Goal: Obtain resource: Download file/media

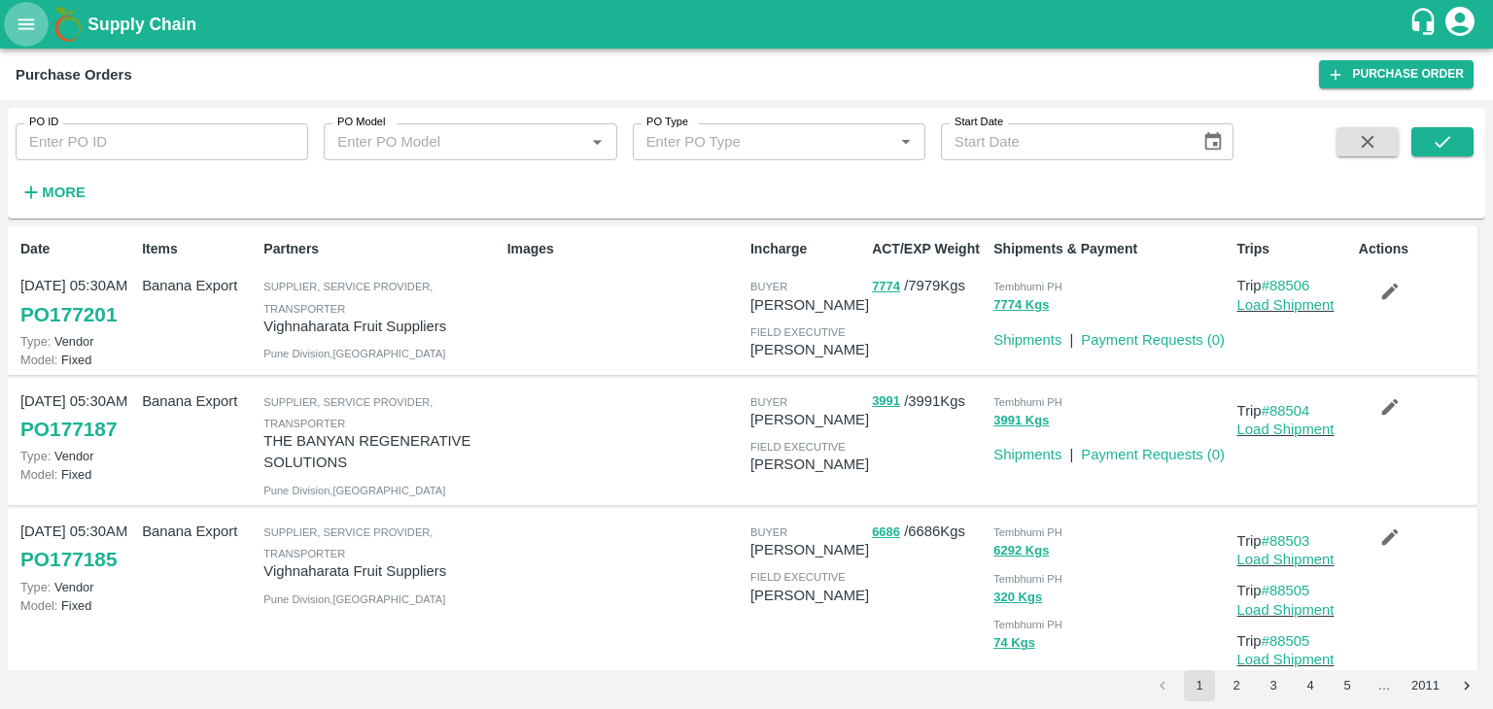
click at [15, 11] on button "open drawer" at bounding box center [26, 24] width 45 height 45
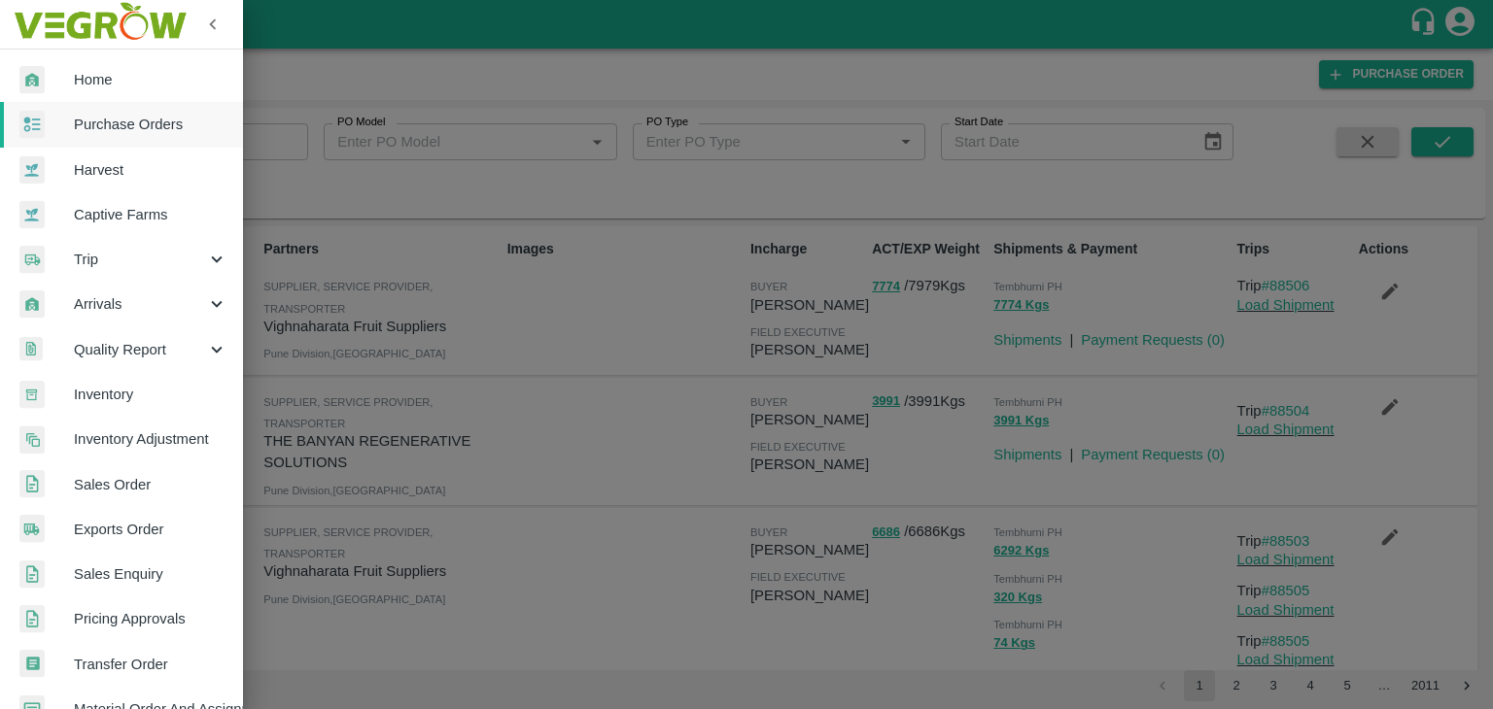
scroll to position [397, 0]
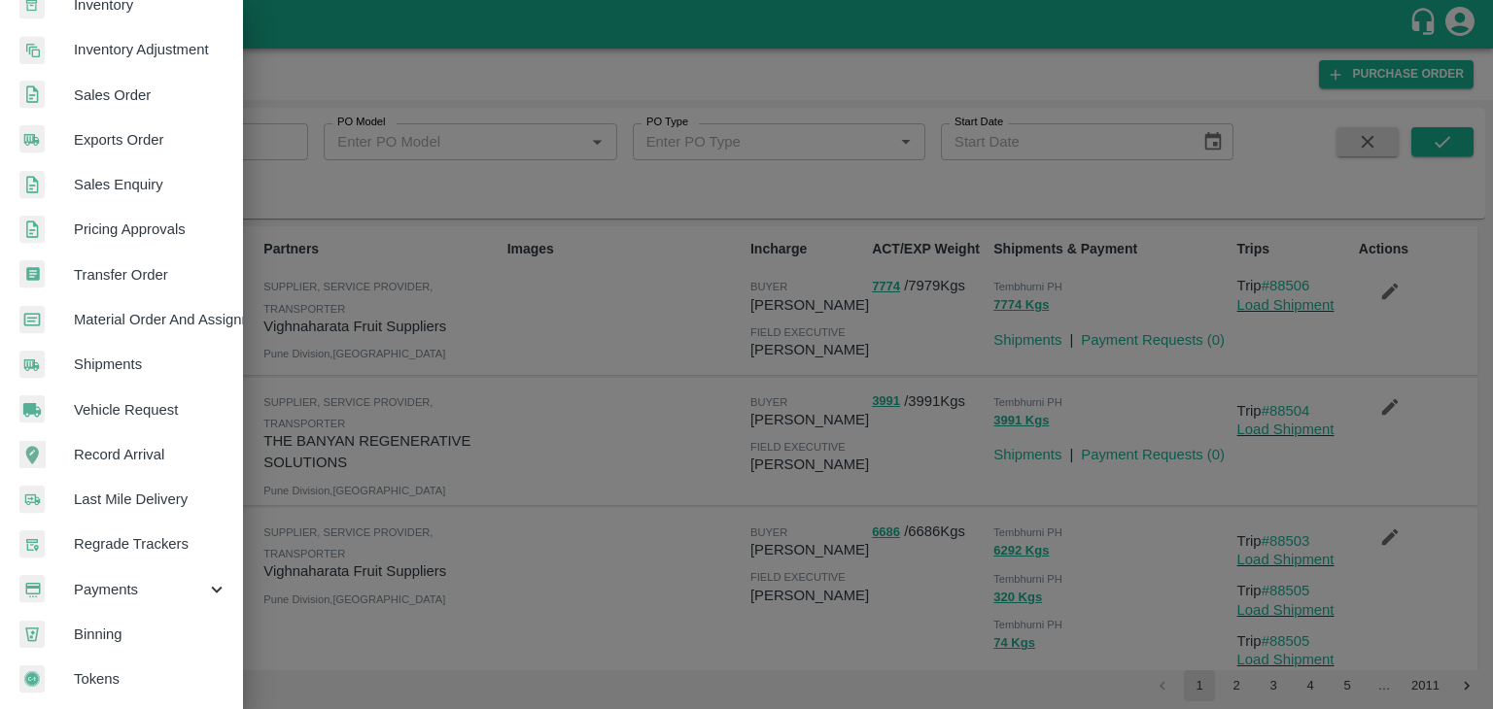
click at [130, 589] on span "Payments" at bounding box center [140, 589] width 132 height 21
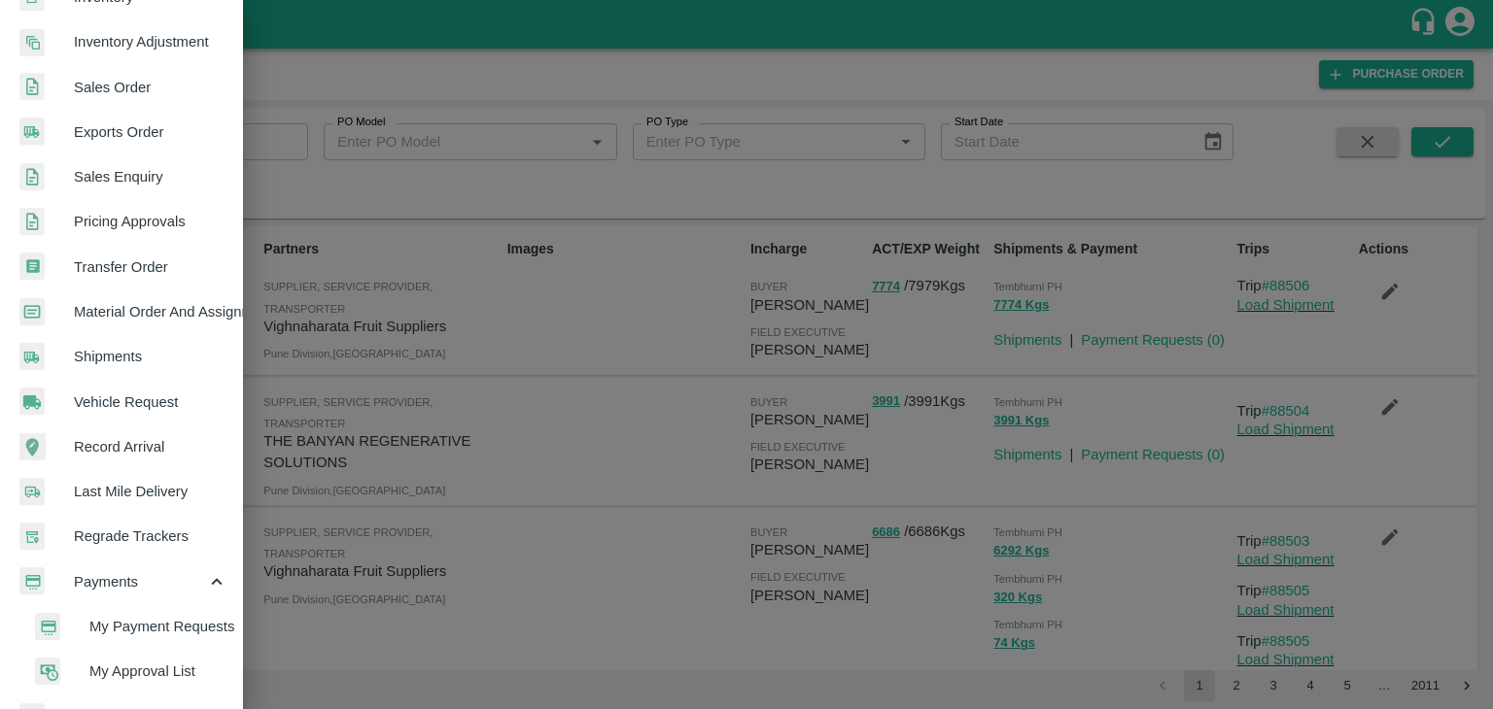
click at [182, 628] on span "My Payment Requests" at bounding box center [158, 626] width 138 height 21
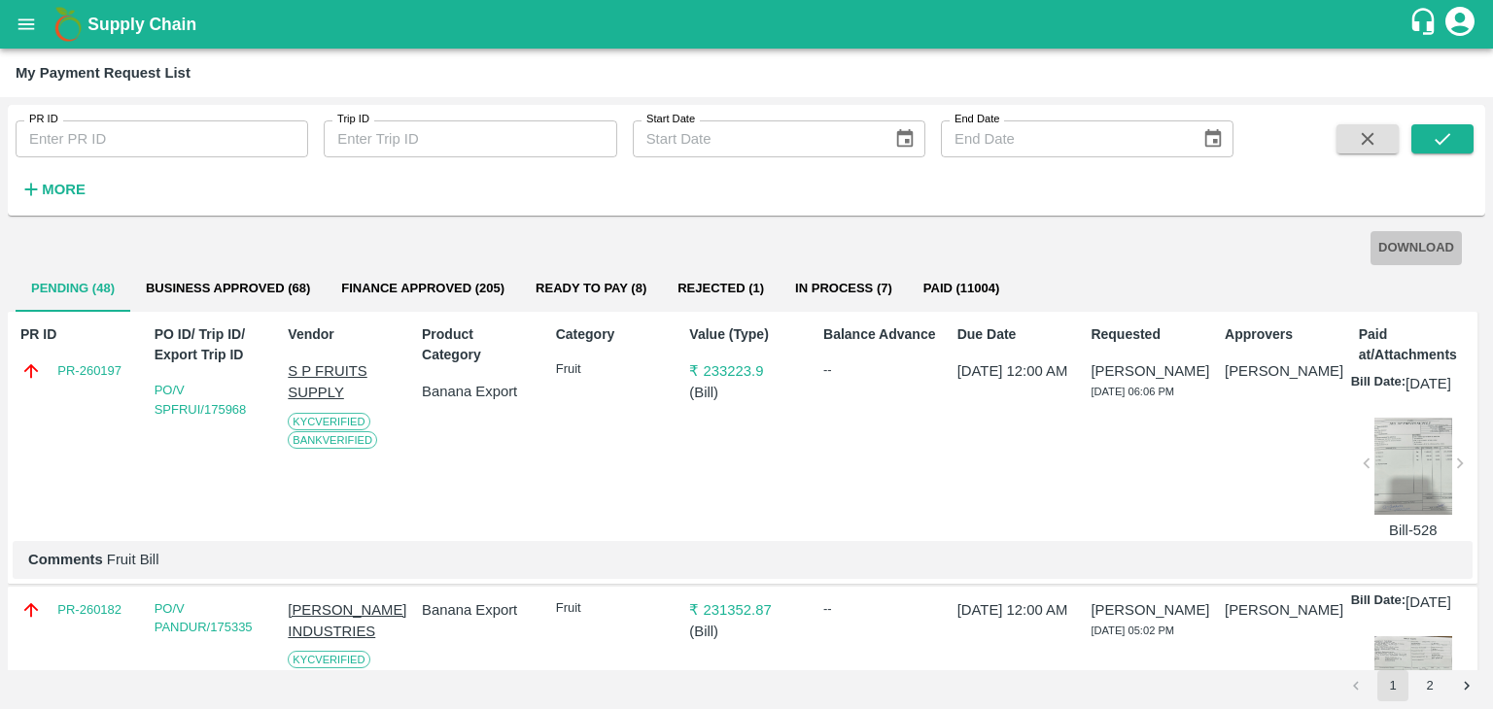
click at [1418, 249] on button "DOWNLOAD" at bounding box center [1415, 248] width 91 height 34
click at [1434, 686] on button "2" at bounding box center [1429, 685] width 31 height 31
click at [1428, 133] on button "submit" at bounding box center [1442, 138] width 62 height 29
click at [1429, 250] on button "DOWNLOAD" at bounding box center [1415, 248] width 91 height 34
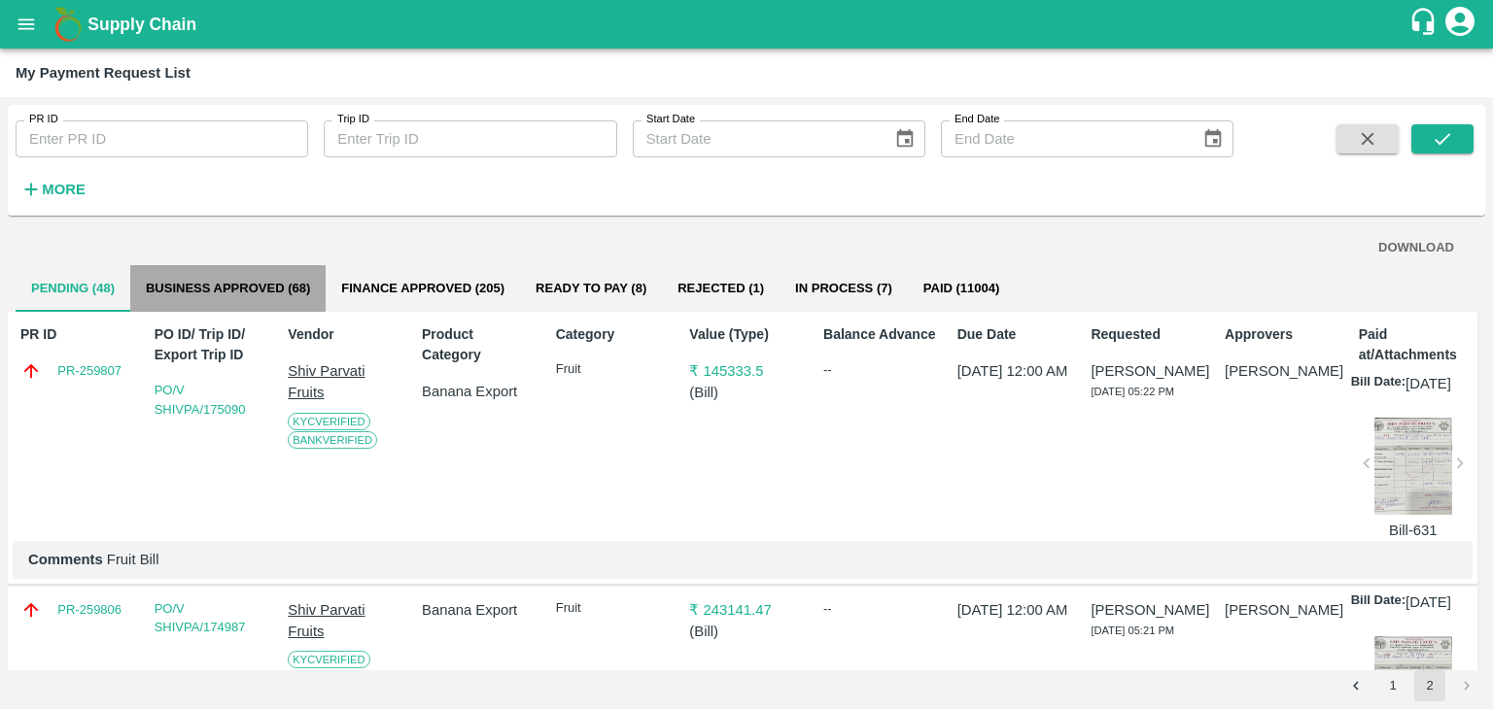
click at [277, 294] on button "Business Approved (68)" at bounding box center [227, 288] width 195 height 47
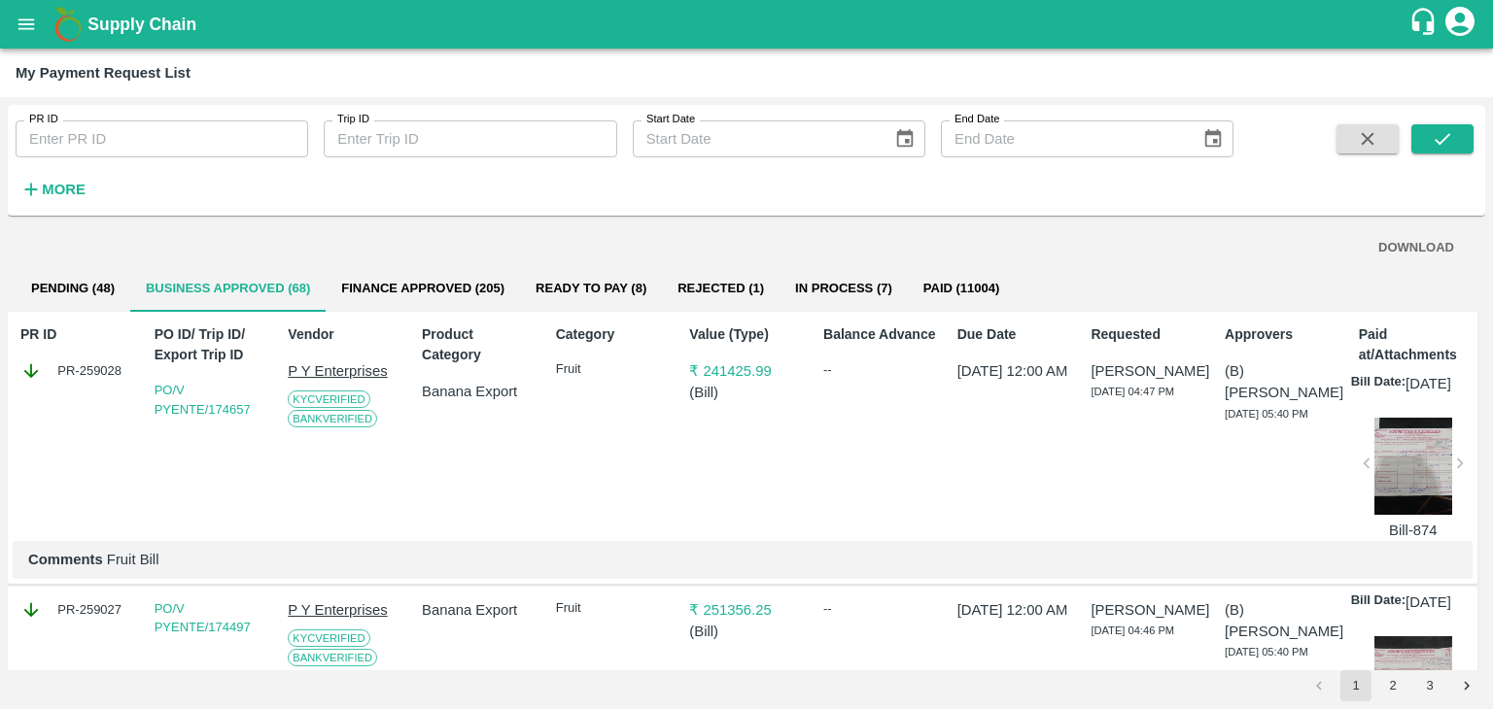
click at [1408, 244] on button "DOWNLOAD" at bounding box center [1415, 248] width 91 height 34
click at [1394, 691] on button "2" at bounding box center [1392, 685] width 31 height 31
click at [1434, 140] on icon "submit" at bounding box center [1441, 138] width 21 height 21
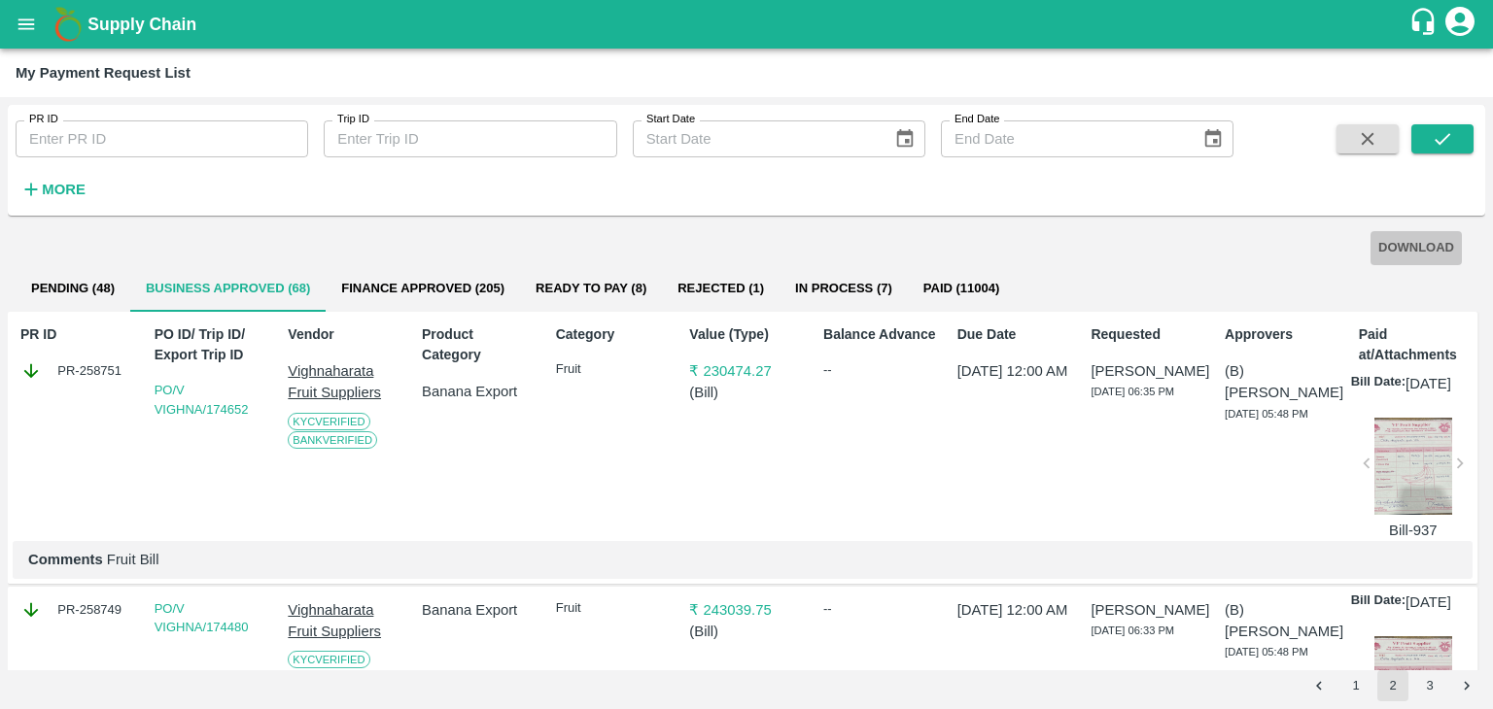
click at [1410, 236] on button "DOWNLOAD" at bounding box center [1415, 248] width 91 height 34
click at [1432, 686] on button "3" at bounding box center [1429, 685] width 31 height 31
click at [1472, 151] on button "submit" at bounding box center [1442, 138] width 62 height 29
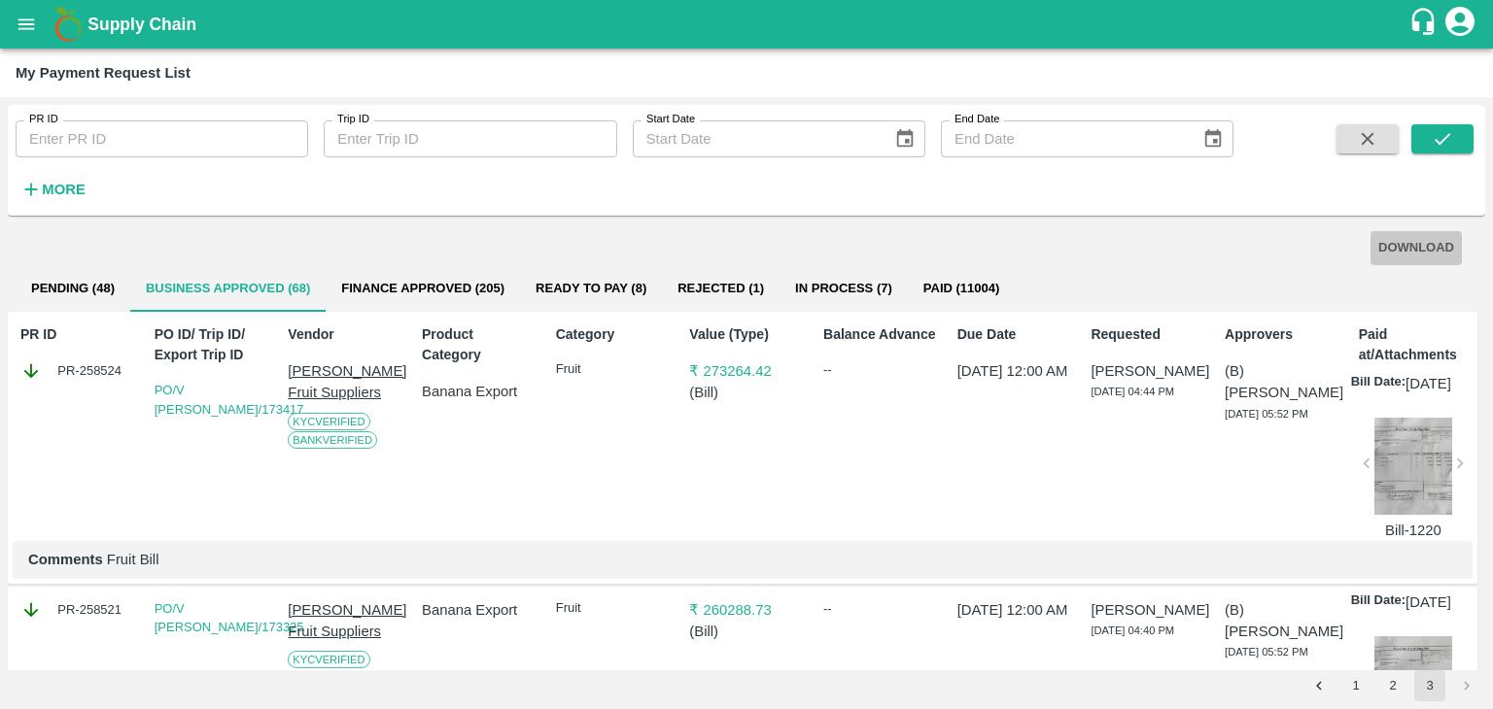
click at [1436, 246] on button "DOWNLOAD" at bounding box center [1415, 248] width 91 height 34
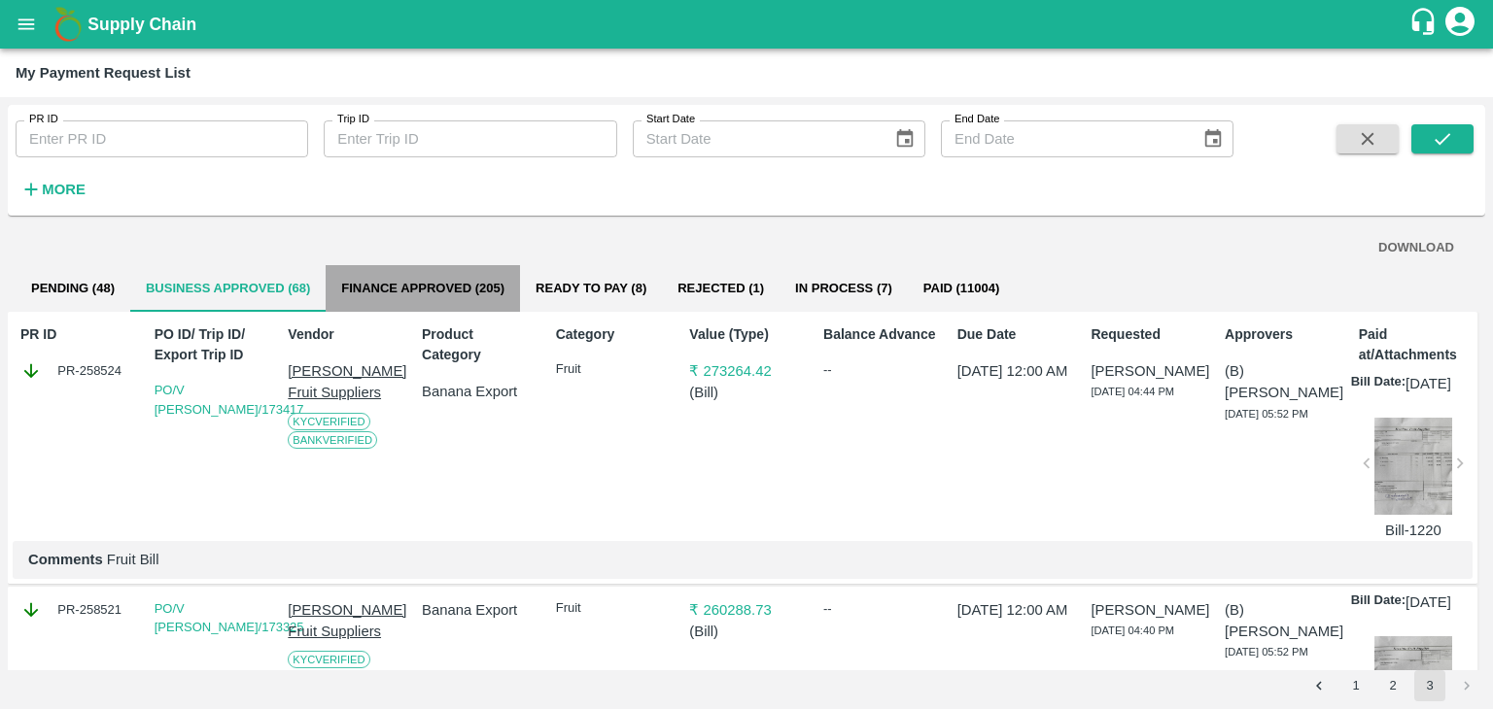
click at [372, 281] on button "Finance Approved (205)" at bounding box center [423, 288] width 194 height 47
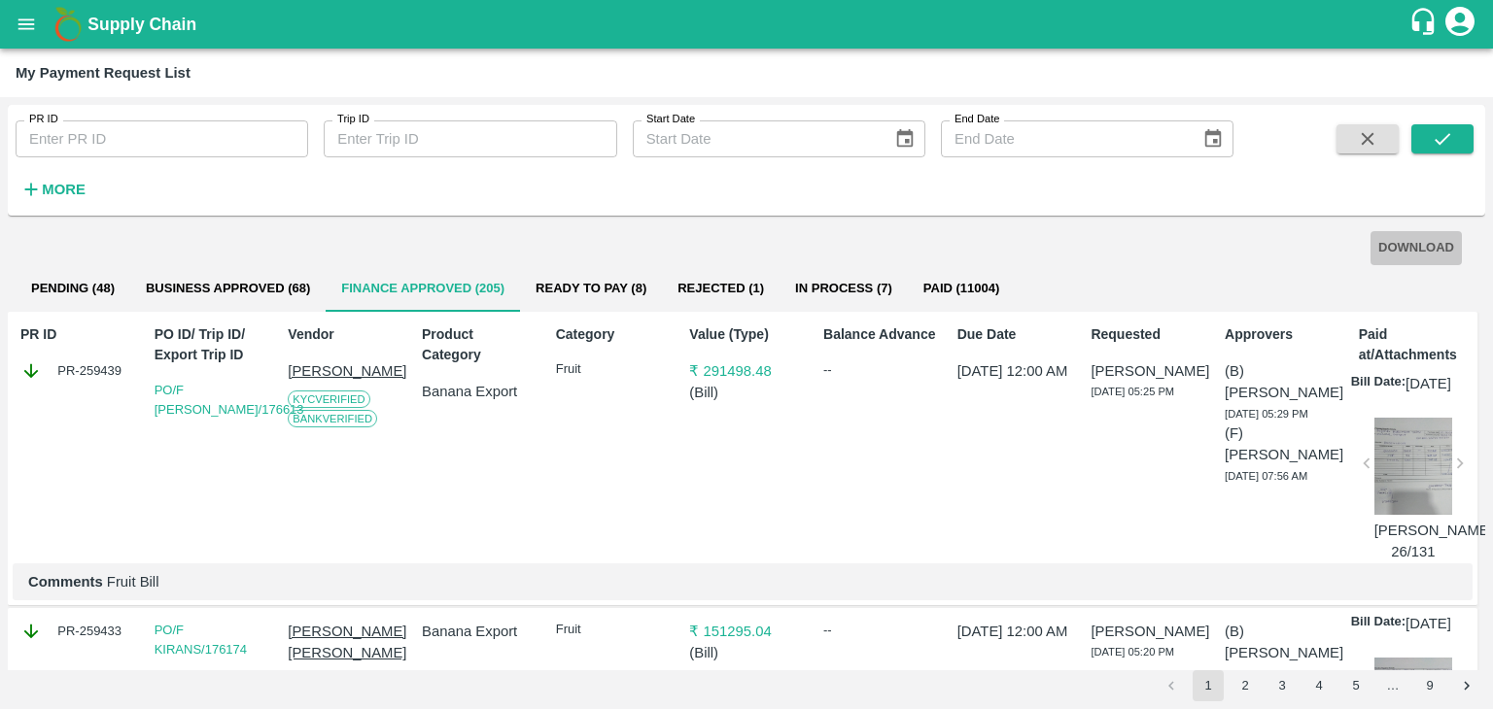
click at [1415, 254] on button "DOWNLOAD" at bounding box center [1415, 248] width 91 height 34
click at [1248, 685] on button "2" at bounding box center [1244, 685] width 31 height 31
click at [1447, 133] on icon "submit" at bounding box center [1441, 138] width 21 height 21
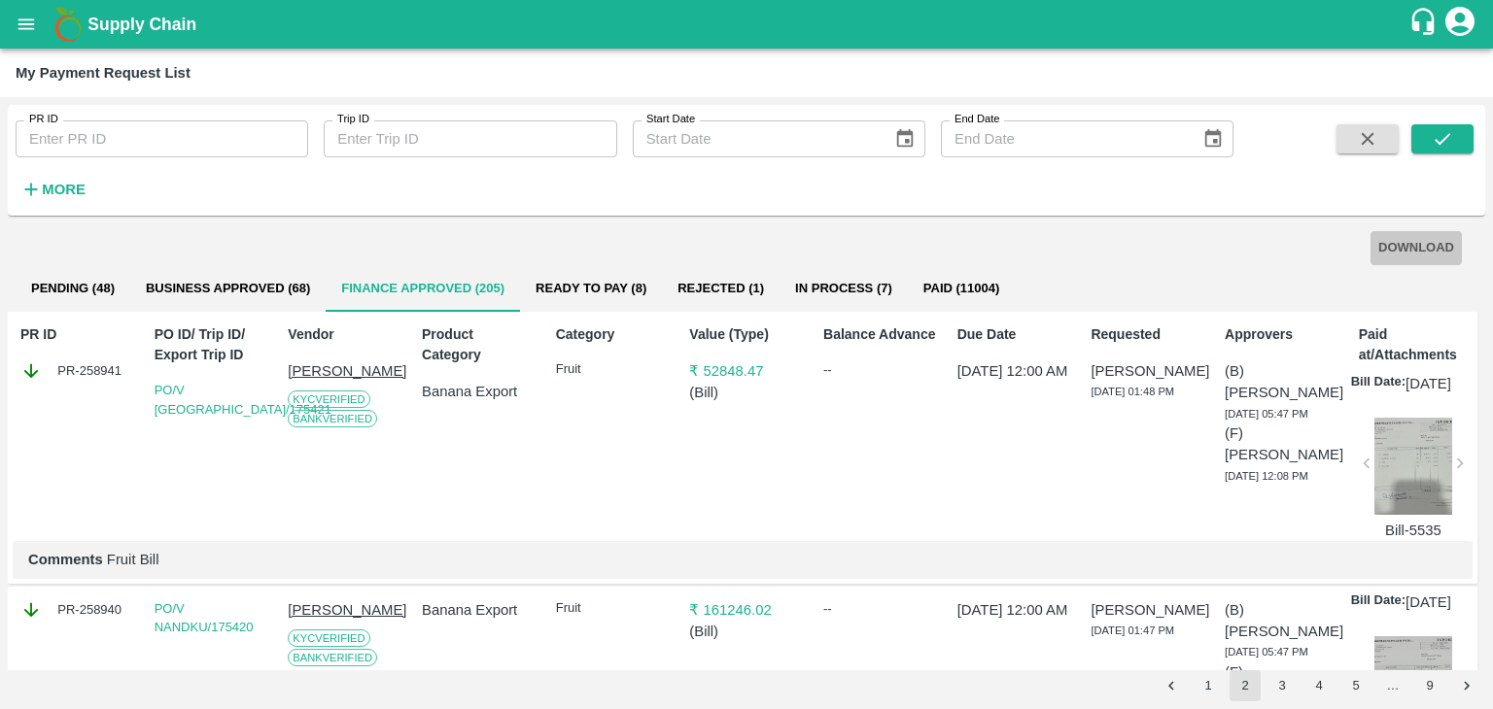
click at [1426, 243] on button "DOWNLOAD" at bounding box center [1415, 248] width 91 height 34
click at [1275, 683] on button "3" at bounding box center [1281, 685] width 31 height 31
click at [1443, 147] on icon "submit" at bounding box center [1441, 138] width 21 height 21
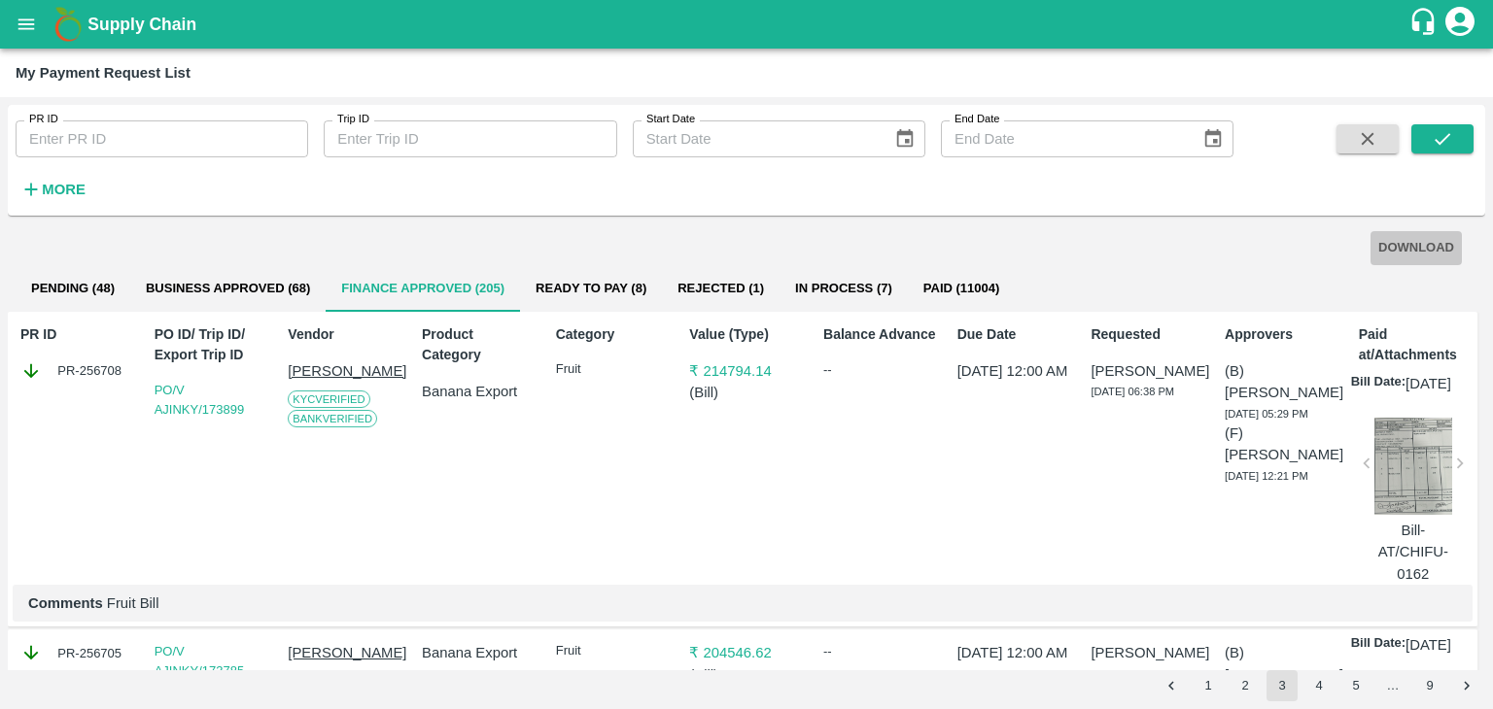
click at [1390, 246] on button "DOWNLOAD" at bounding box center [1415, 248] width 91 height 34
click at [1319, 682] on button "4" at bounding box center [1318, 685] width 31 height 31
click at [1433, 141] on icon "submit" at bounding box center [1441, 138] width 21 height 21
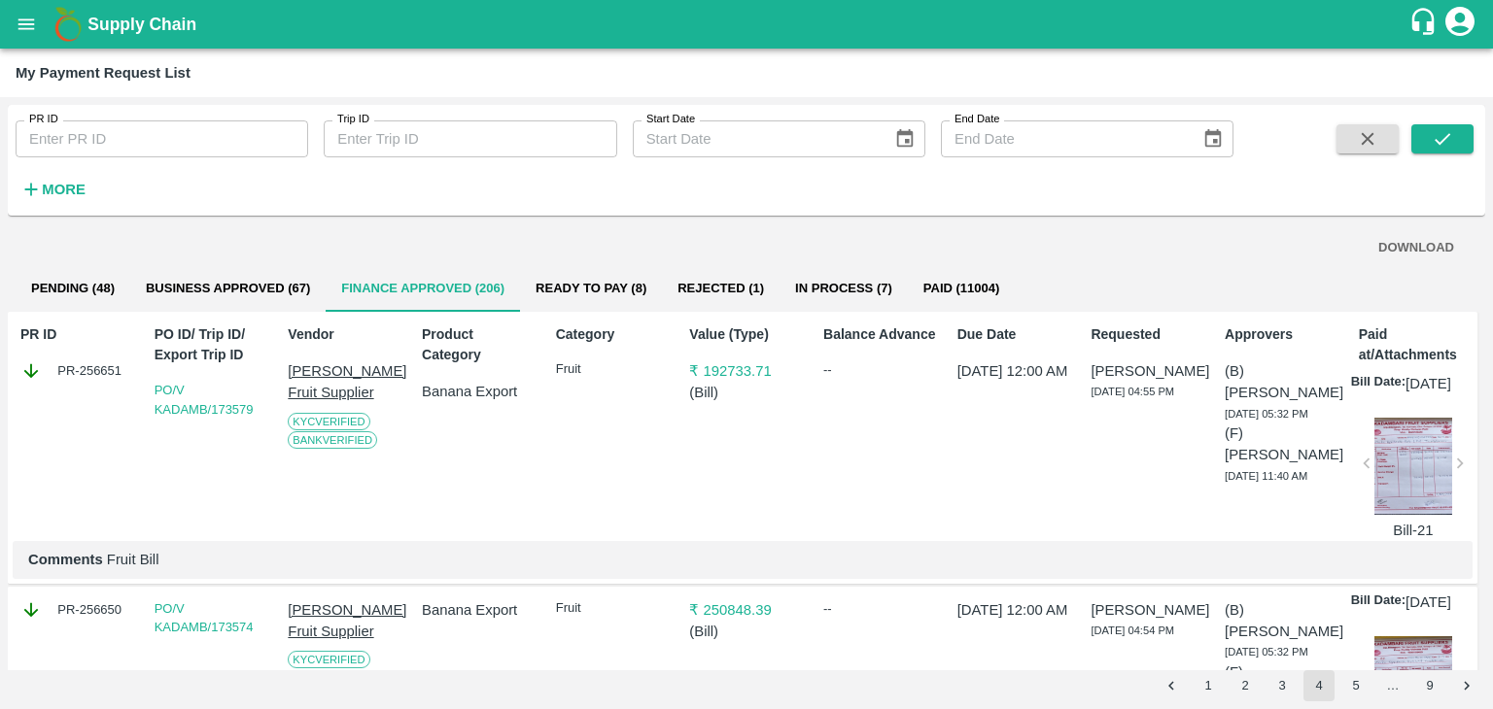
click at [1416, 248] on button "DOWNLOAD" at bounding box center [1415, 248] width 91 height 34
click at [1275, 691] on button "3" at bounding box center [1281, 685] width 31 height 31
click at [1446, 147] on icon "submit" at bounding box center [1441, 138] width 21 height 21
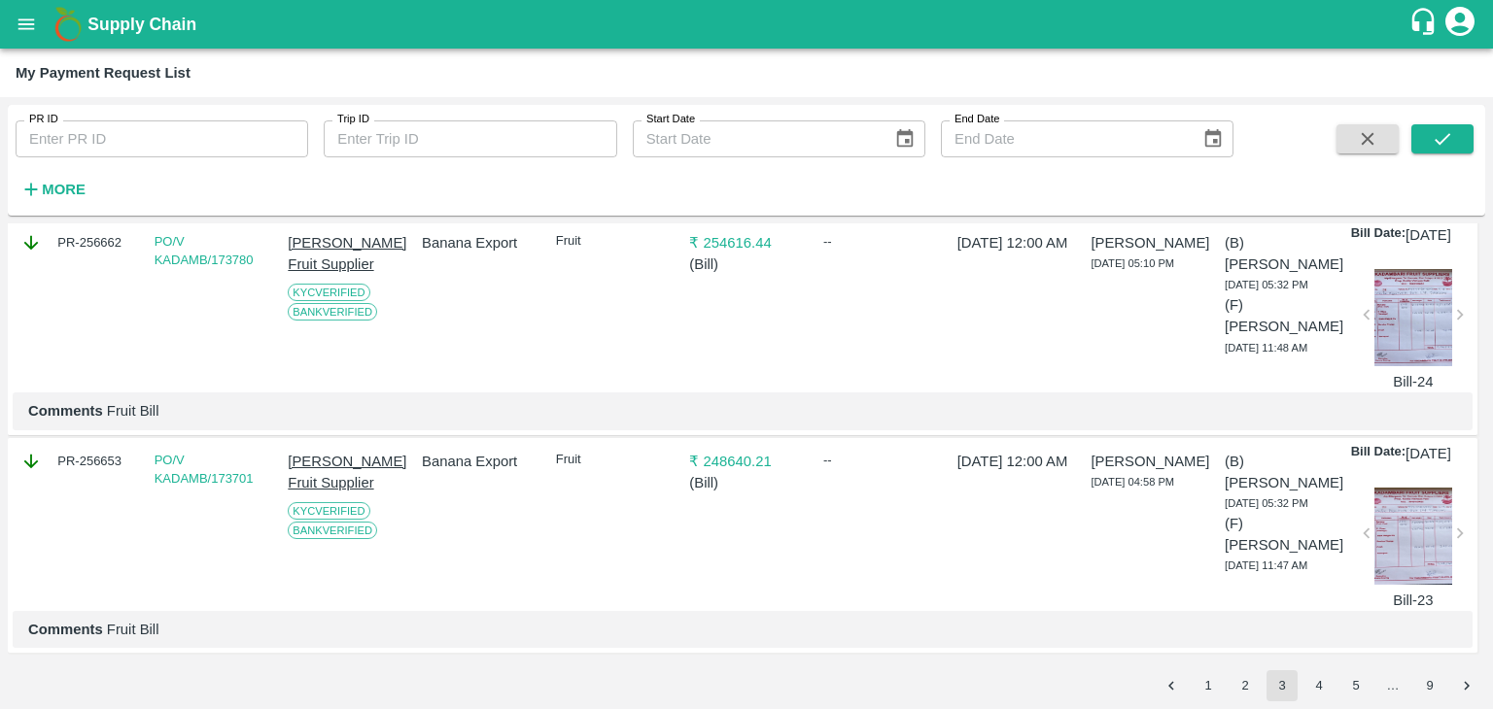
scroll to position [6209, 0]
click at [1317, 680] on button "4" at bounding box center [1318, 685] width 31 height 31
click at [1458, 133] on button "submit" at bounding box center [1442, 138] width 62 height 29
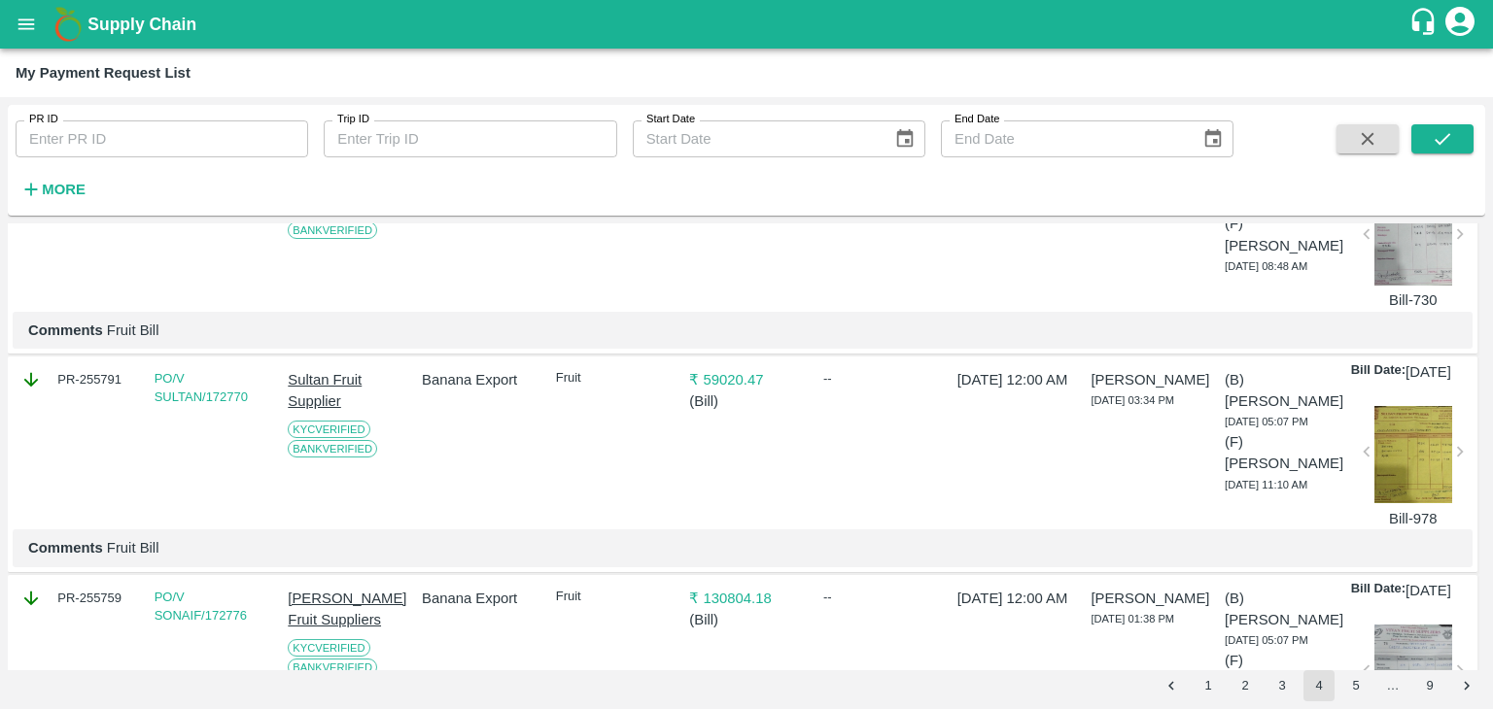
scroll to position [6058, 0]
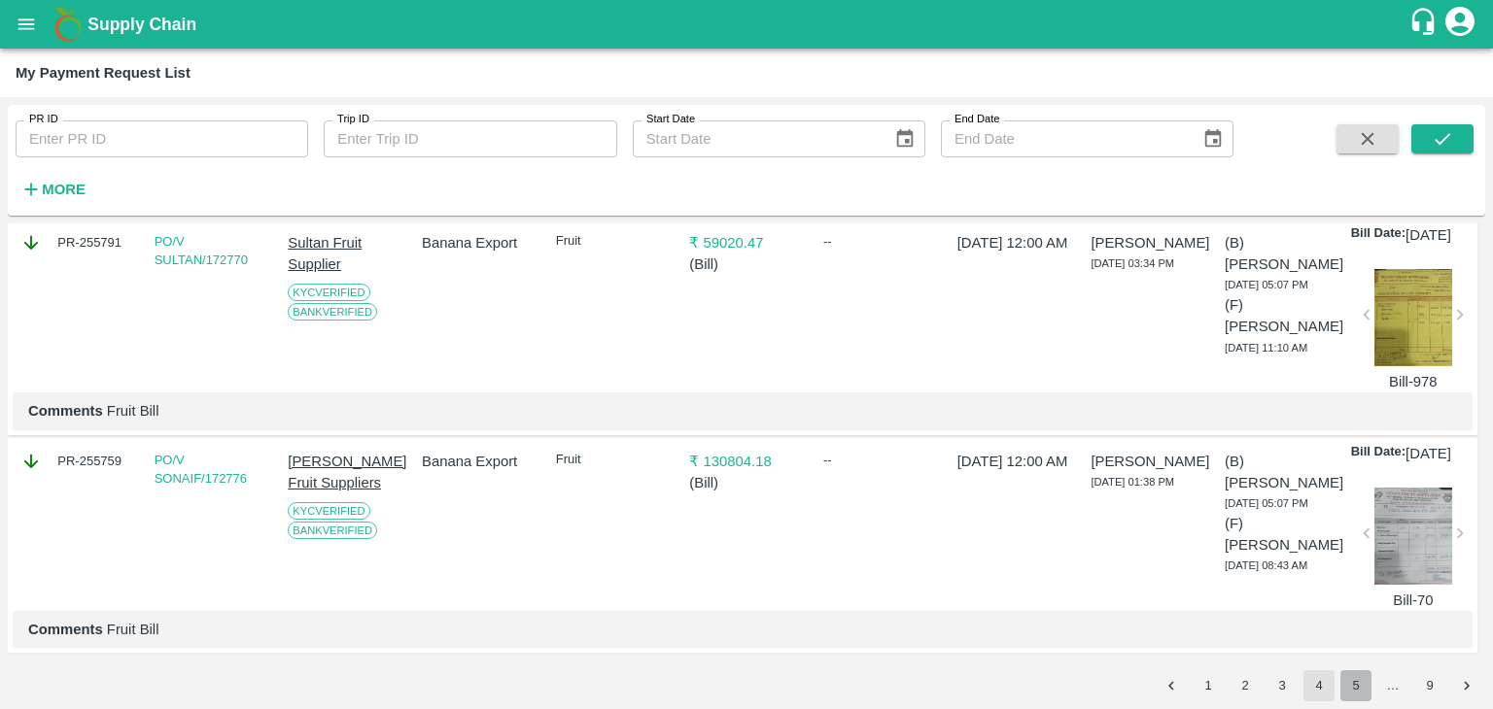
click at [1350, 673] on button "5" at bounding box center [1355, 685] width 31 height 31
click at [1454, 139] on button "submit" at bounding box center [1442, 138] width 62 height 29
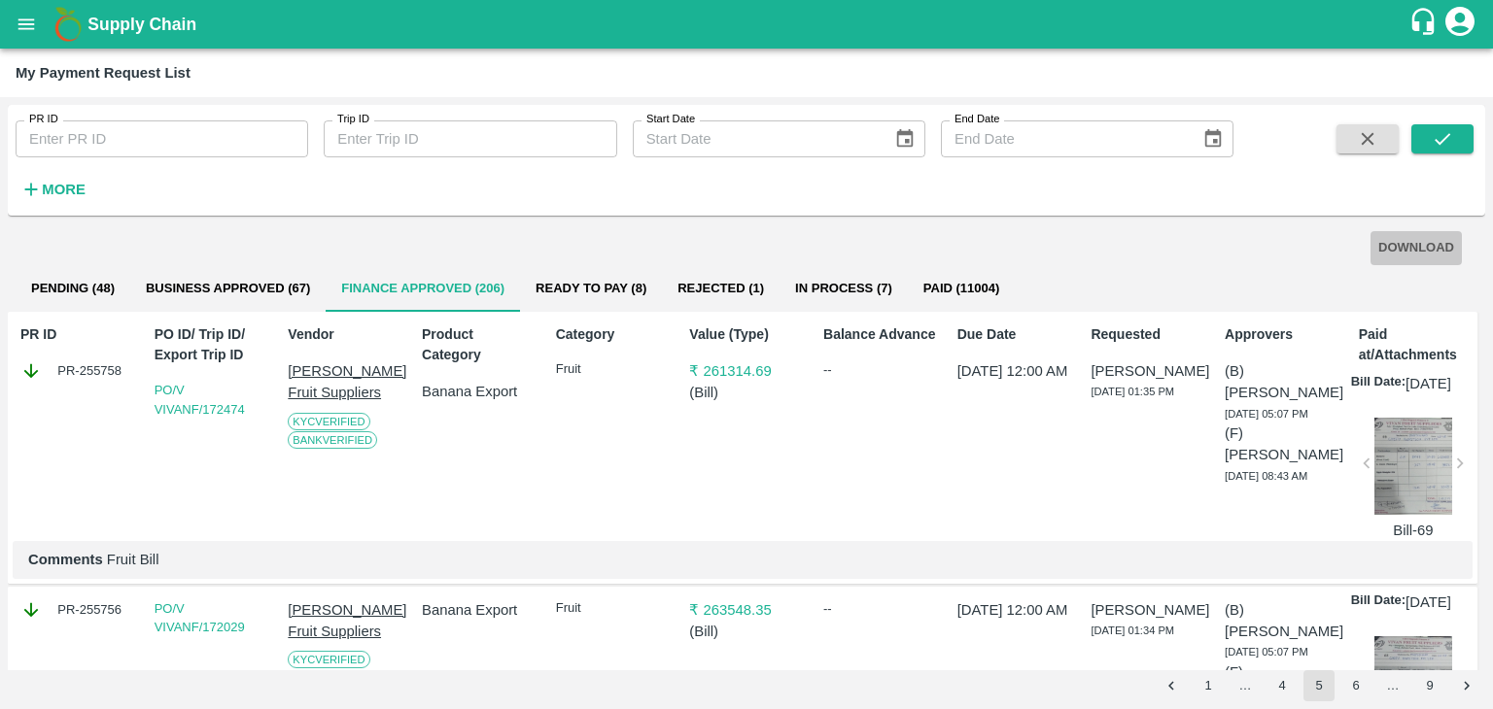
click at [1426, 244] on button "DOWNLOAD" at bounding box center [1415, 248] width 91 height 34
click at [1367, 701] on button "6" at bounding box center [1355, 685] width 31 height 31
click at [1438, 139] on icon "submit" at bounding box center [1441, 138] width 21 height 21
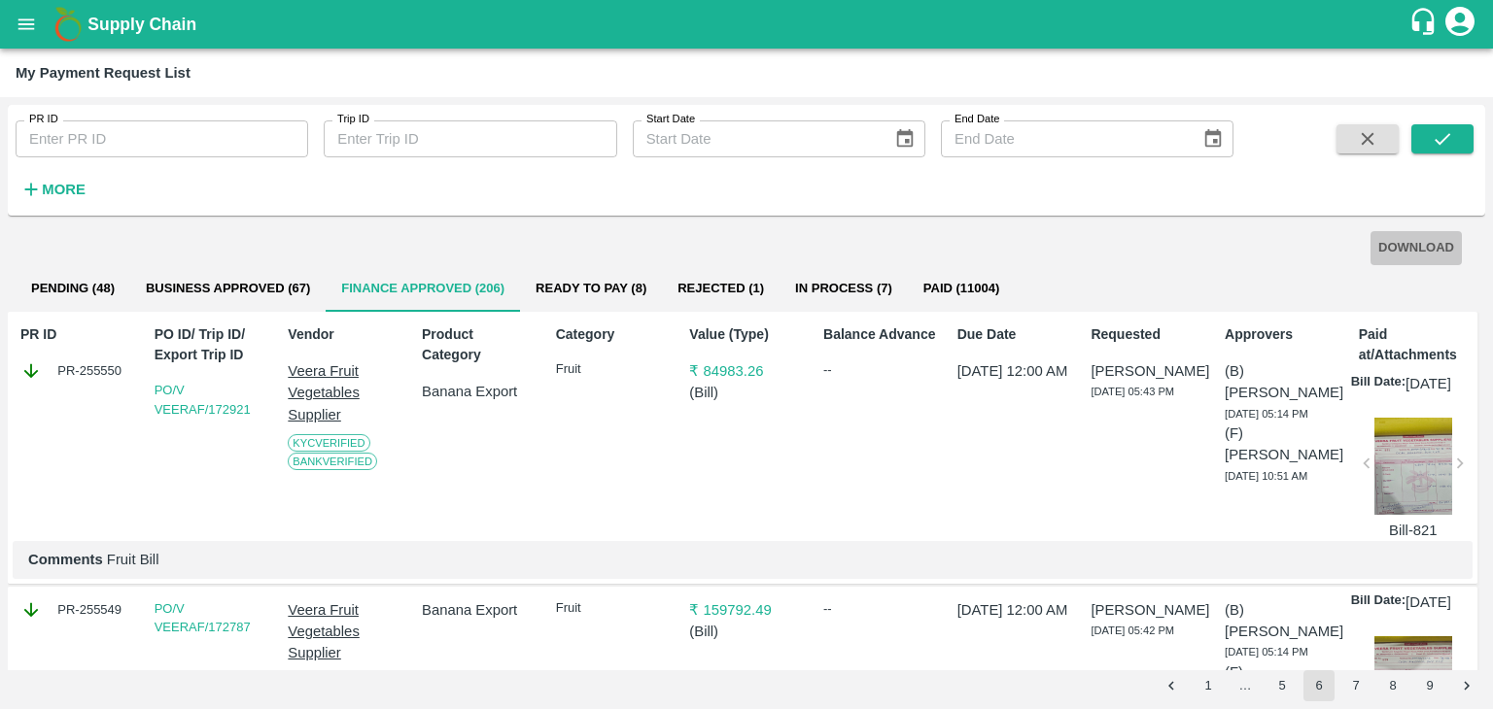
click at [1426, 240] on button "DOWNLOAD" at bounding box center [1415, 248] width 91 height 34
click at [1358, 681] on button "7" at bounding box center [1355, 685] width 31 height 31
click at [1435, 150] on button "submit" at bounding box center [1442, 138] width 62 height 29
click at [1399, 254] on button "DOWNLOAD" at bounding box center [1415, 248] width 91 height 34
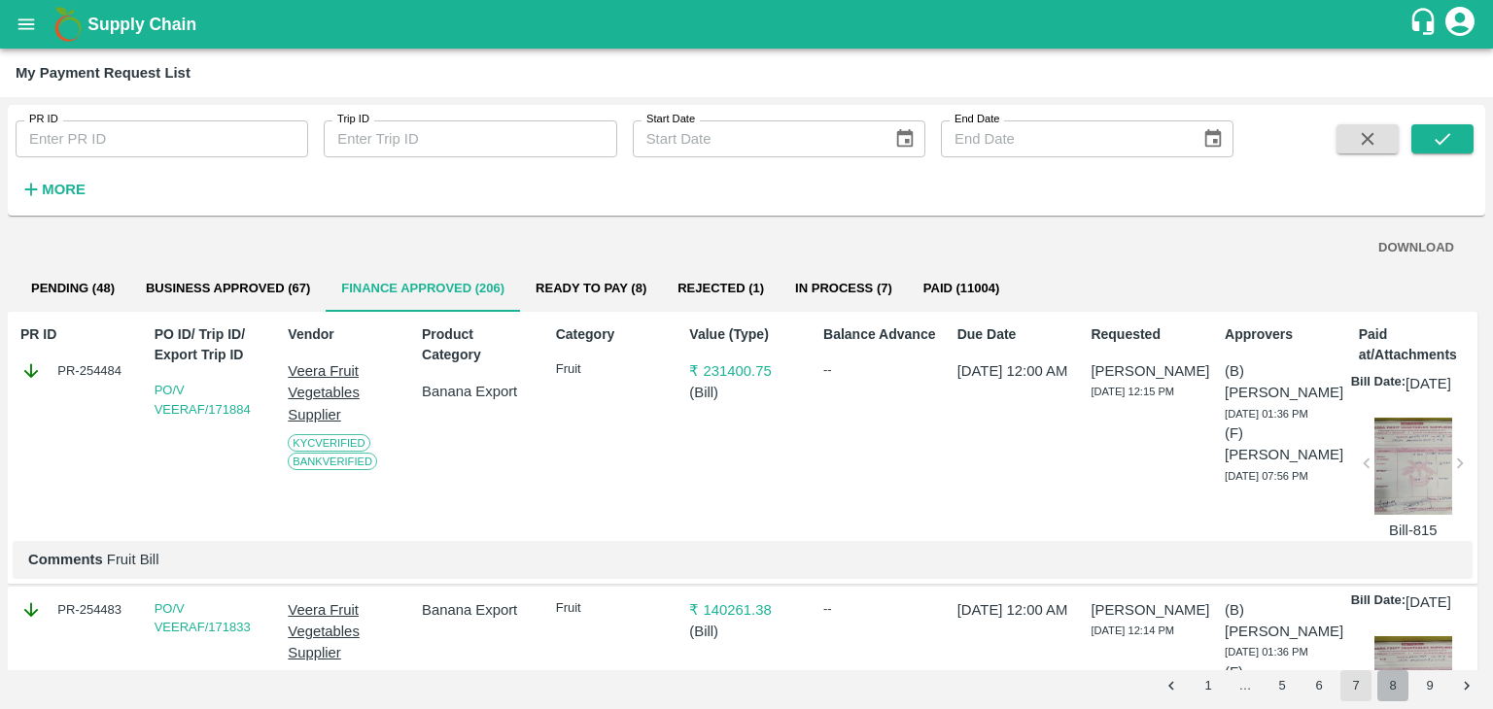
click at [1395, 685] on button "8" at bounding box center [1392, 685] width 31 height 31
click at [1435, 145] on icon "submit" at bounding box center [1441, 138] width 21 height 21
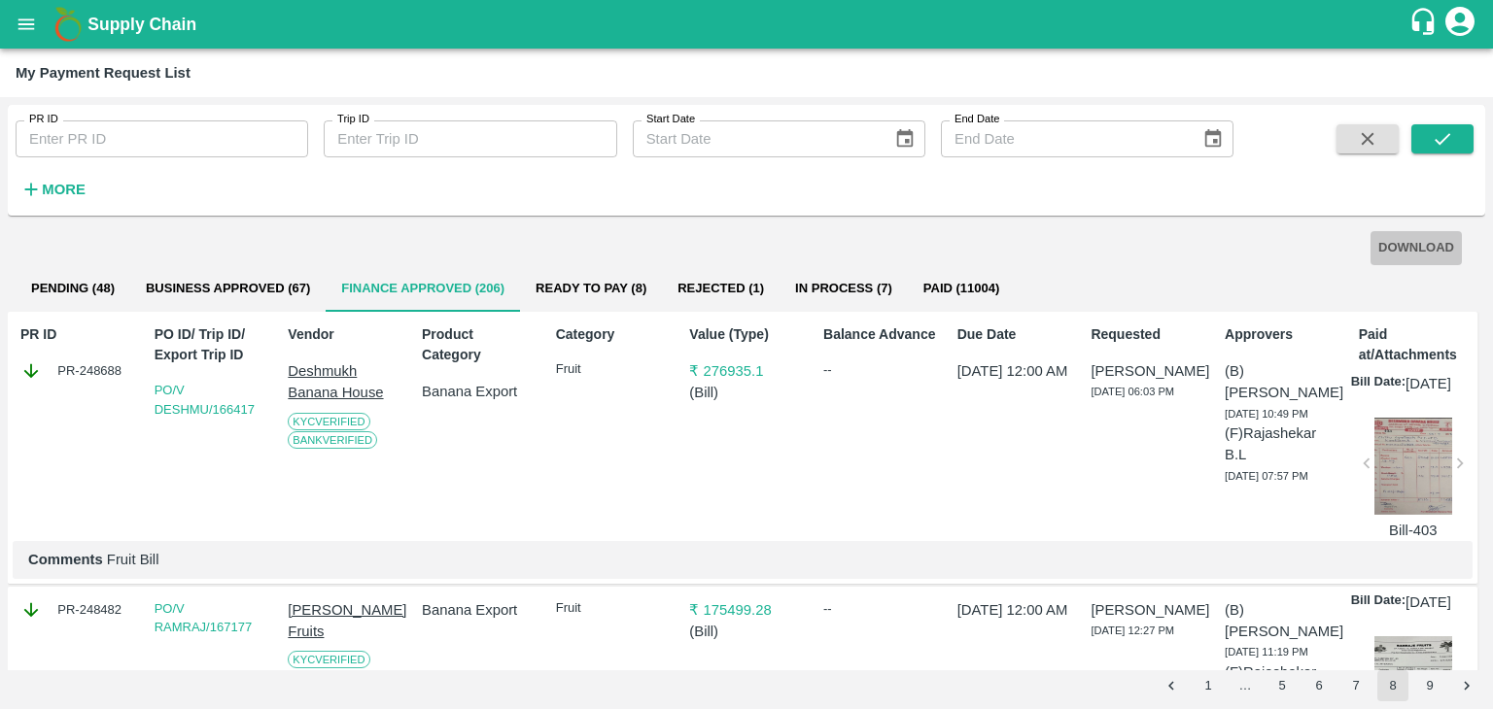
click at [1423, 236] on button "DOWNLOAD" at bounding box center [1415, 248] width 91 height 34
click at [1430, 684] on button "9" at bounding box center [1429, 685] width 31 height 31
click at [1429, 145] on button "submit" at bounding box center [1442, 138] width 62 height 29
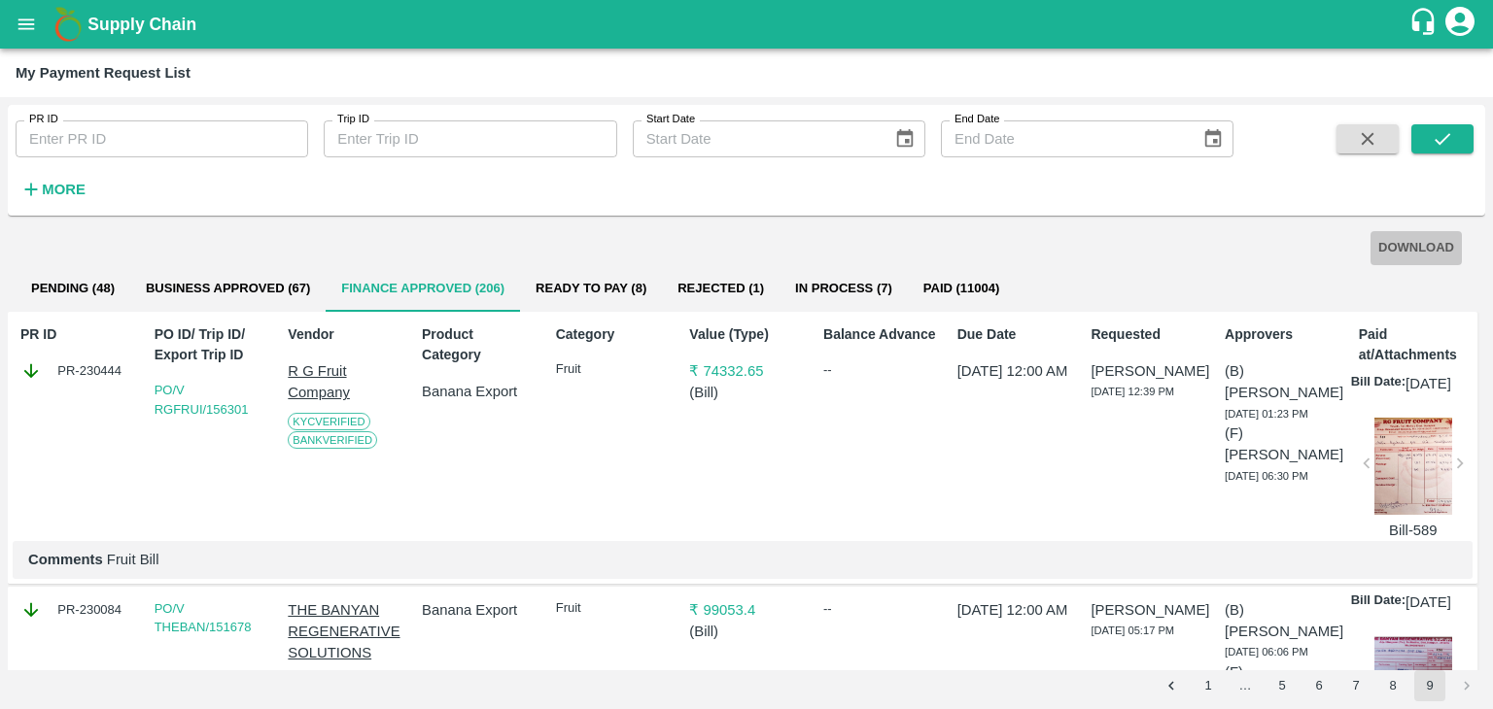
click at [1419, 236] on button "DOWNLOAD" at bounding box center [1415, 248] width 91 height 34
click at [600, 269] on button "Ready To Pay (8)" at bounding box center [591, 288] width 142 height 47
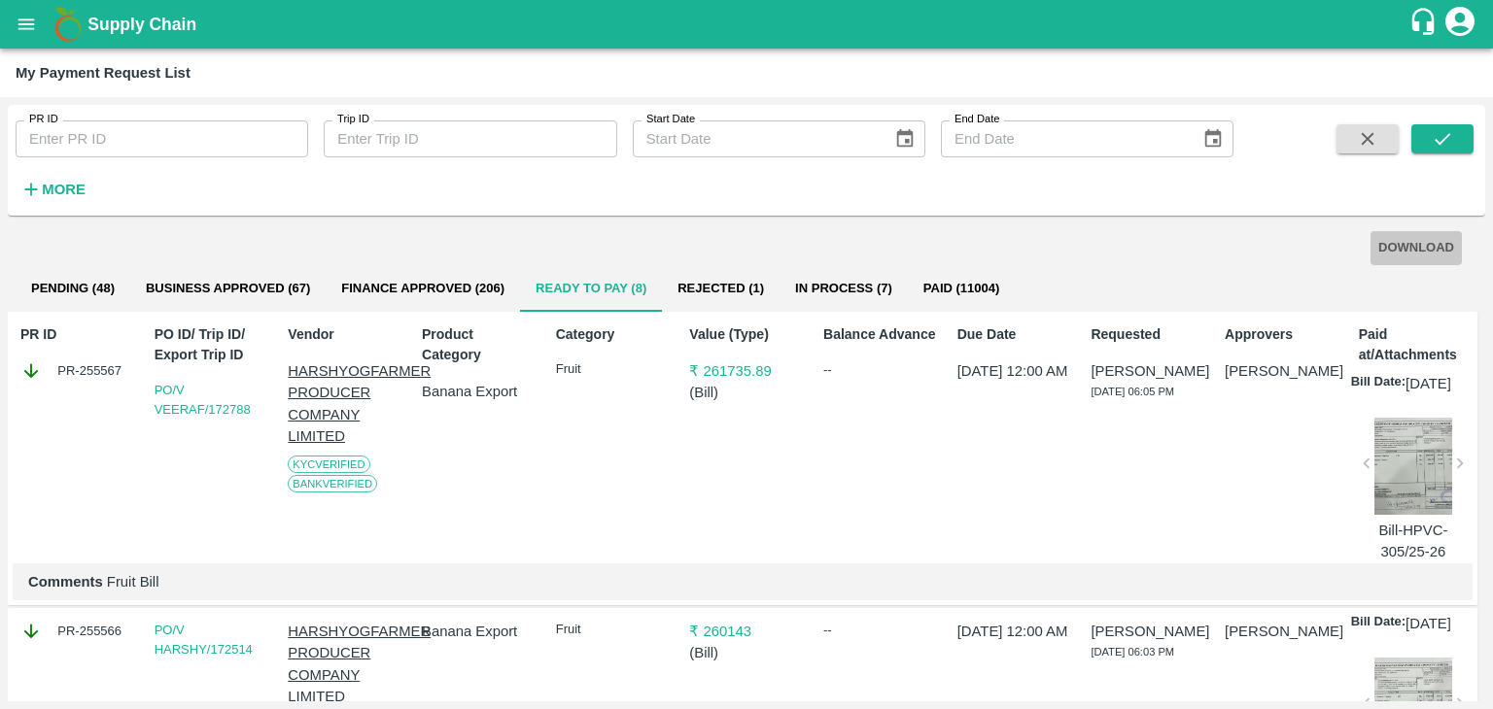
click at [1379, 241] on button "DOWNLOAD" at bounding box center [1415, 248] width 91 height 34
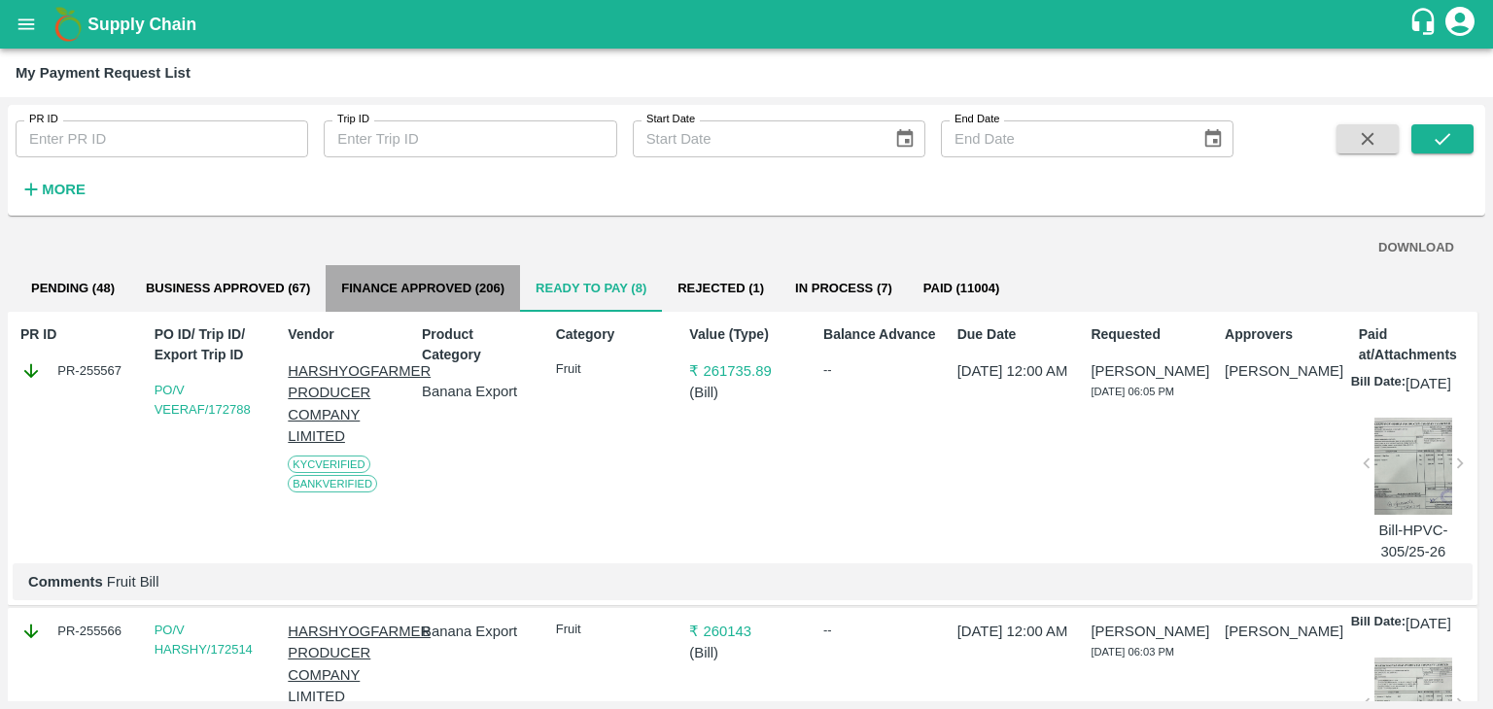
click at [391, 287] on button "Finance Approved (206)" at bounding box center [423, 288] width 194 height 47
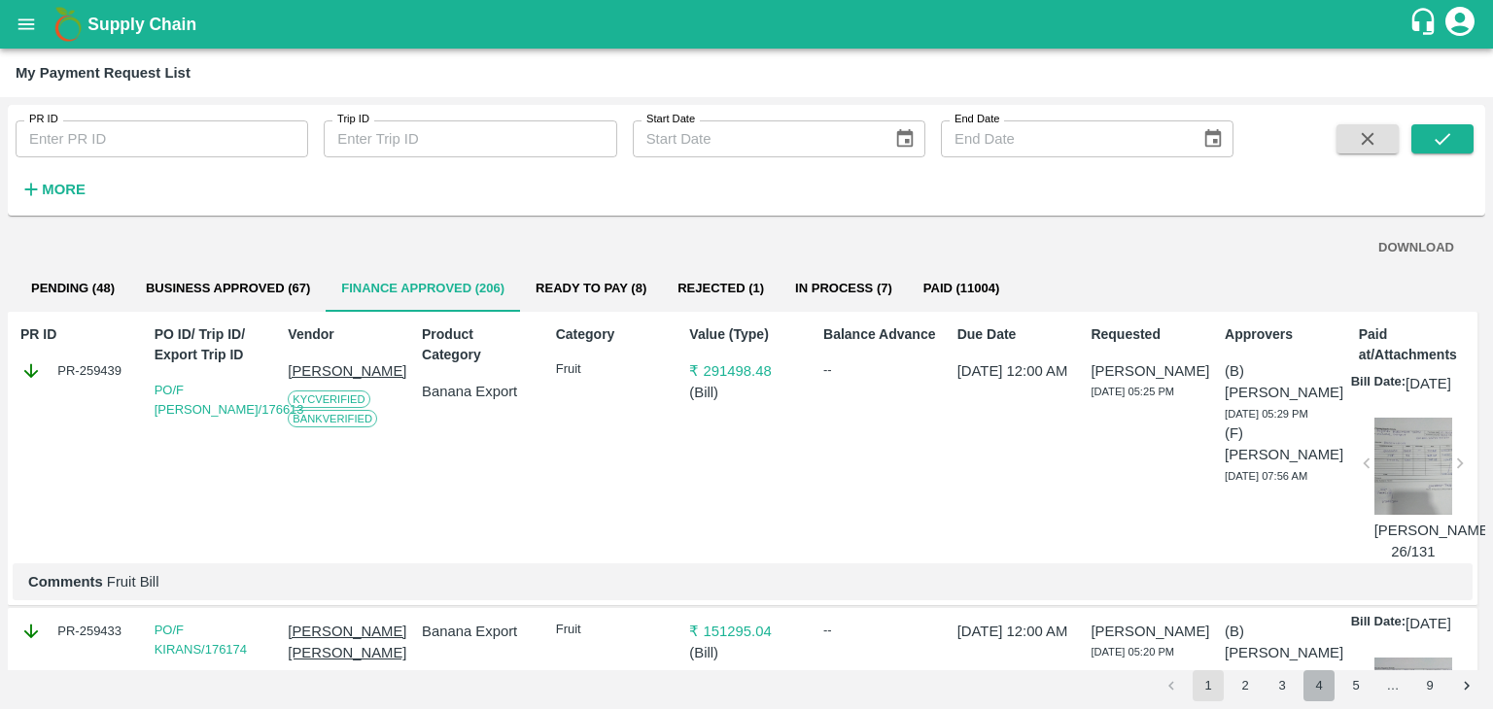
click at [1314, 686] on button "4" at bounding box center [1318, 685] width 31 height 31
click at [1444, 133] on icon "submit" at bounding box center [1441, 138] width 21 height 21
